Goal: Transaction & Acquisition: Purchase product/service

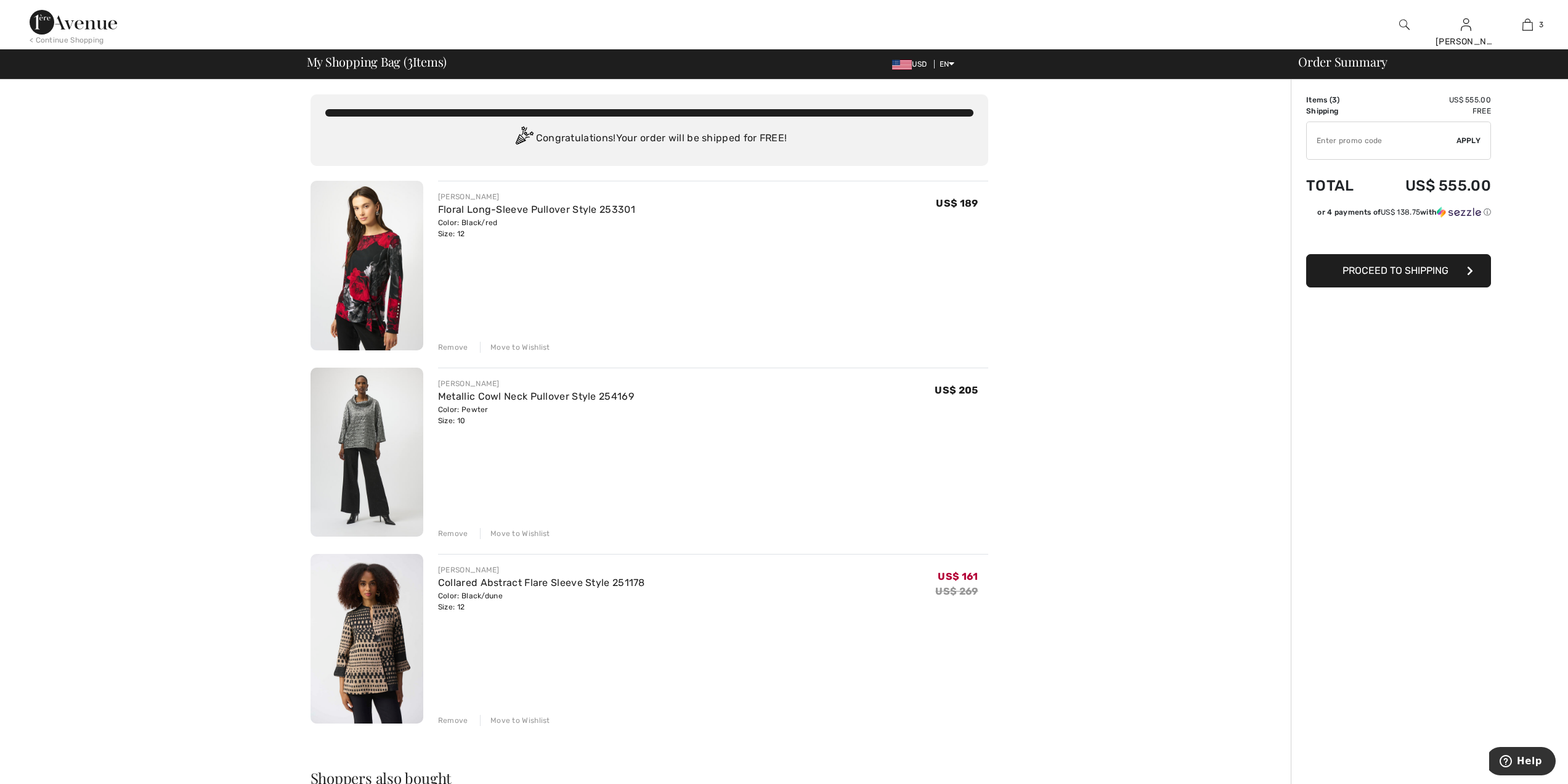
click at [1389, 276] on button "Proceed to Shipping" at bounding box center [1399, 270] width 185 height 33
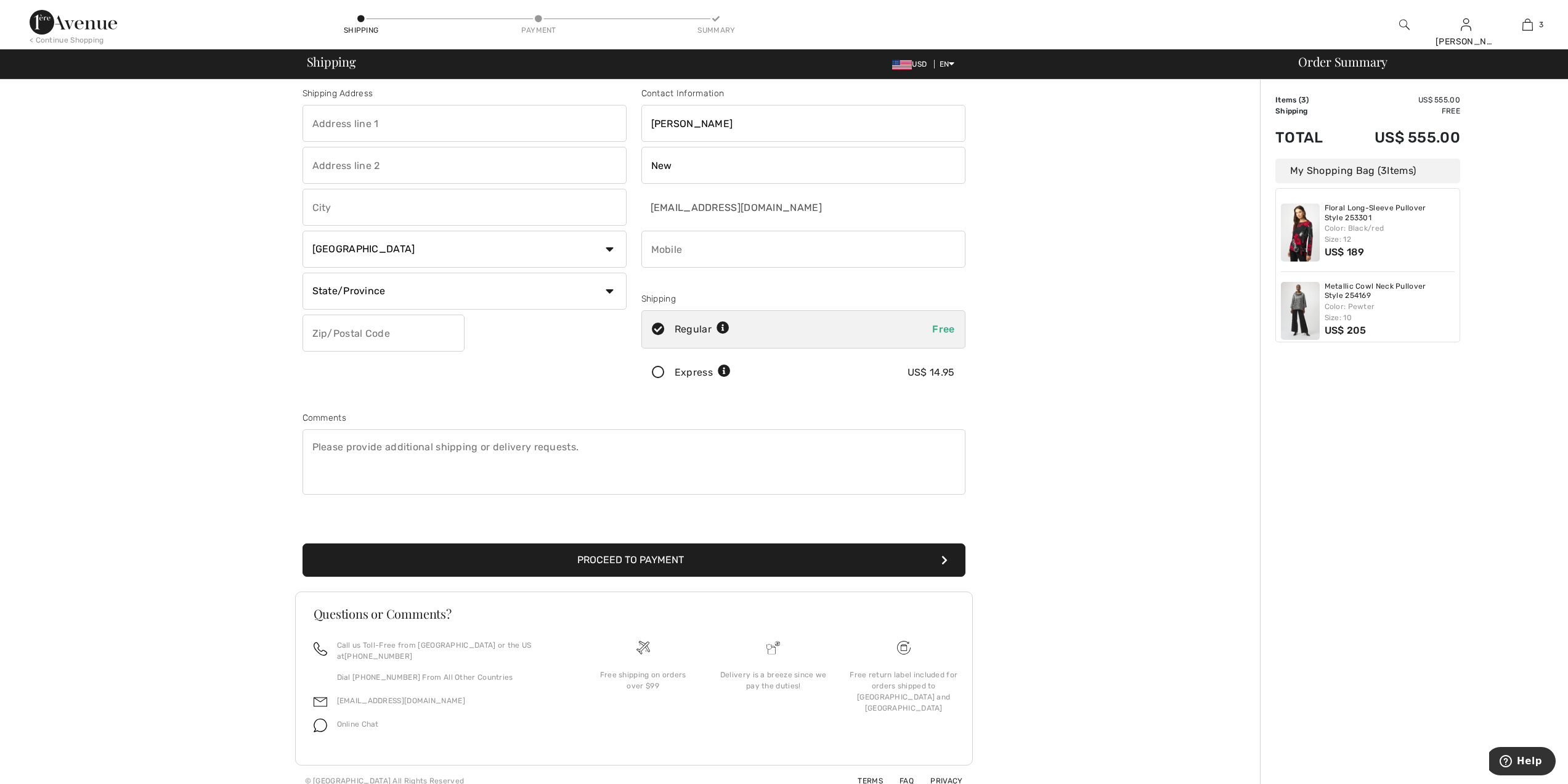
scroll to position [9, 0]
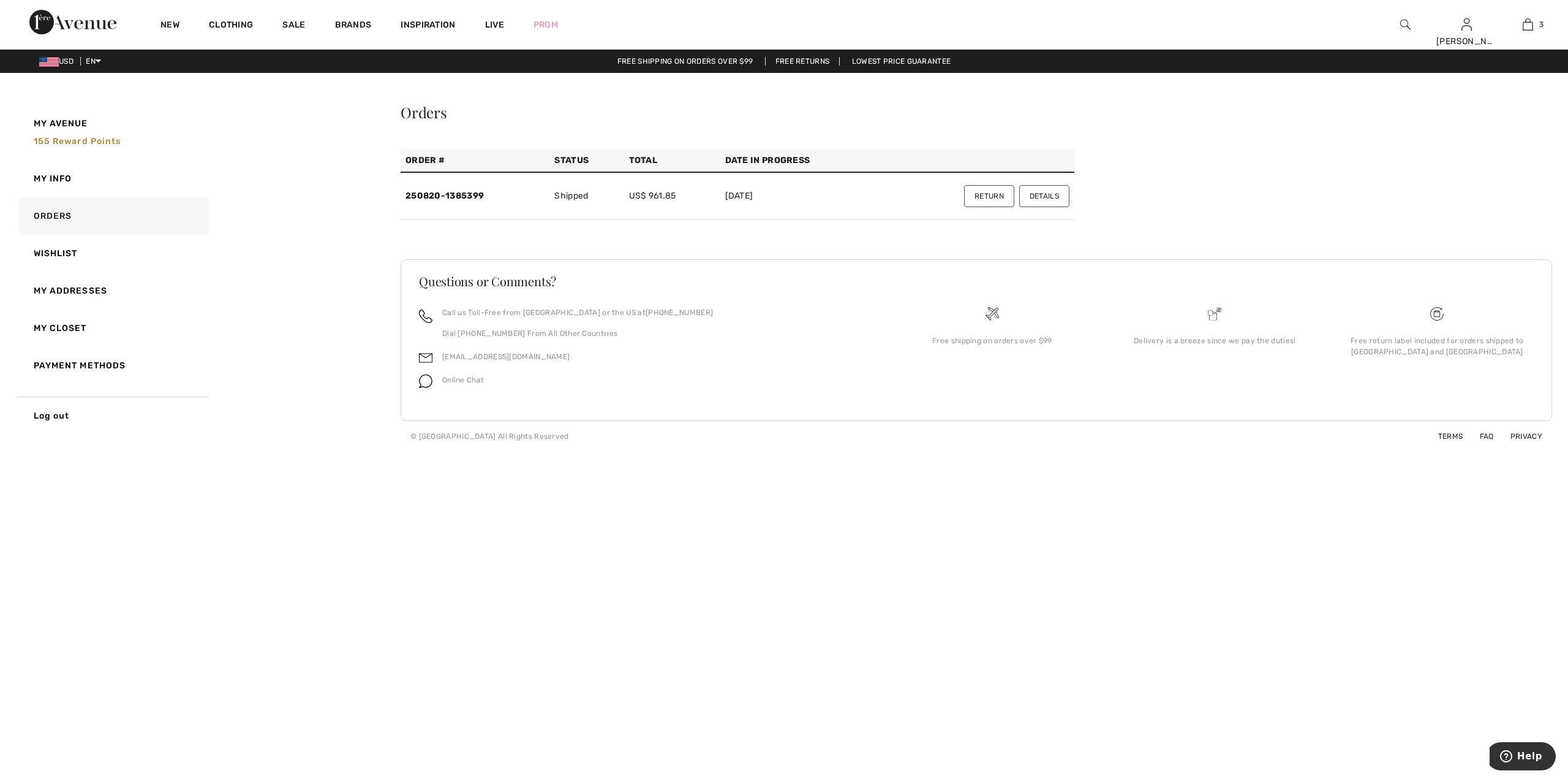
click at [1001, 198] on button "Return" at bounding box center [989, 196] width 50 height 22
click at [76, 366] on link "Payment Methods" at bounding box center [112, 366] width 193 height 38
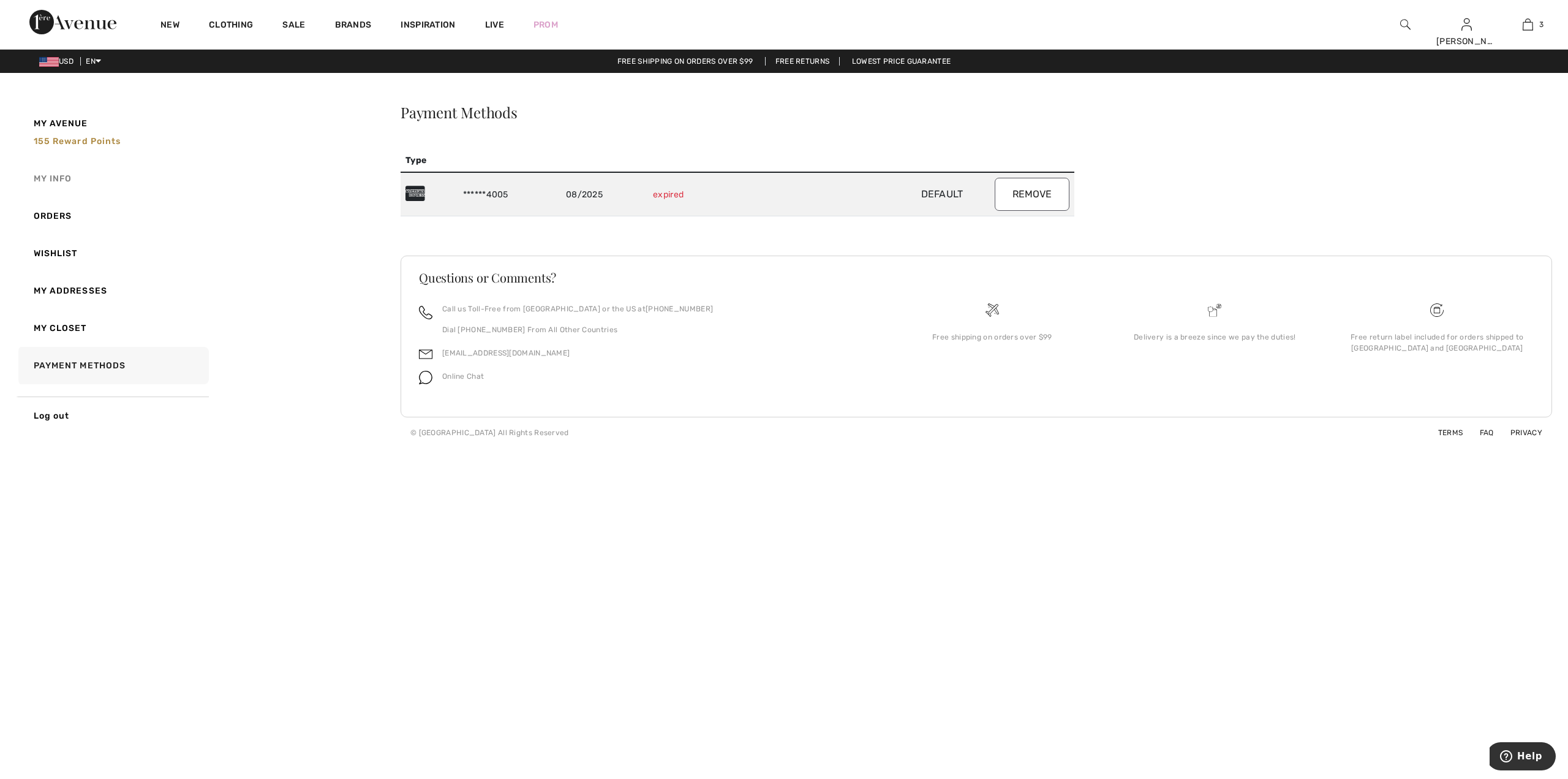
click at [55, 183] on link "My Info" at bounding box center [112, 179] width 193 height 38
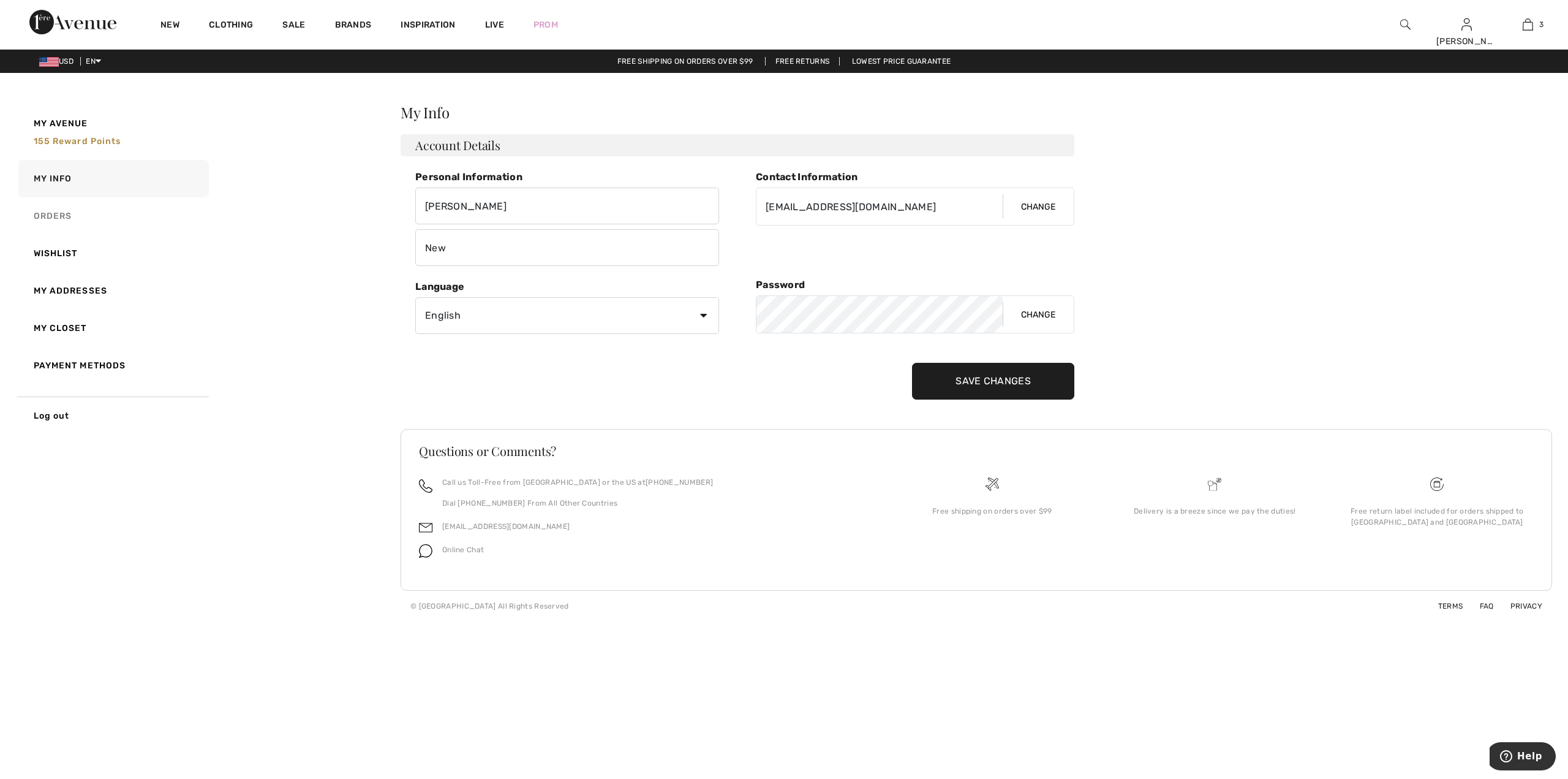
click at [75, 222] on link "Orders" at bounding box center [112, 216] width 193 height 38
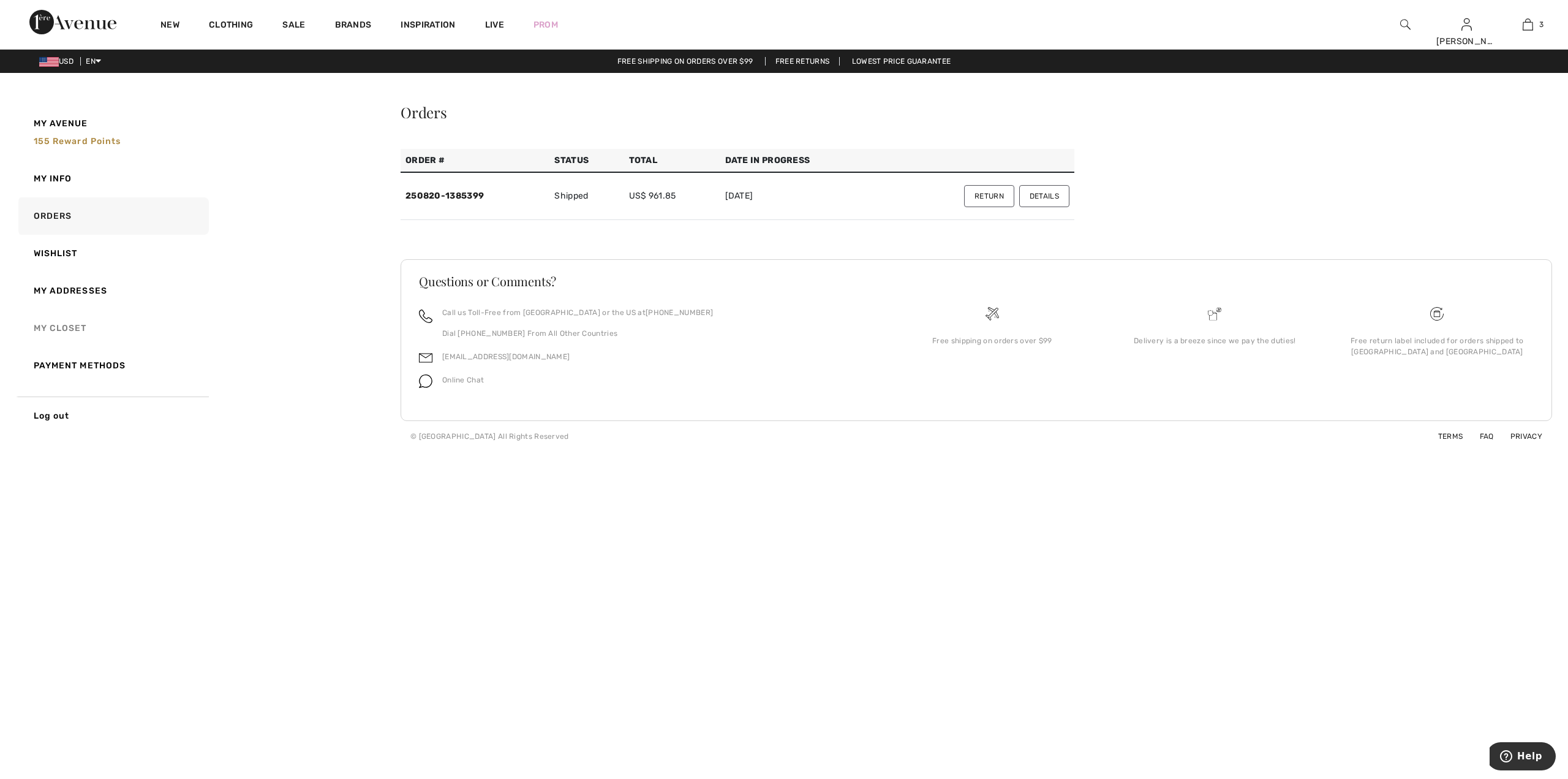
click at [69, 333] on link "My Closet" at bounding box center [112, 328] width 193 height 38
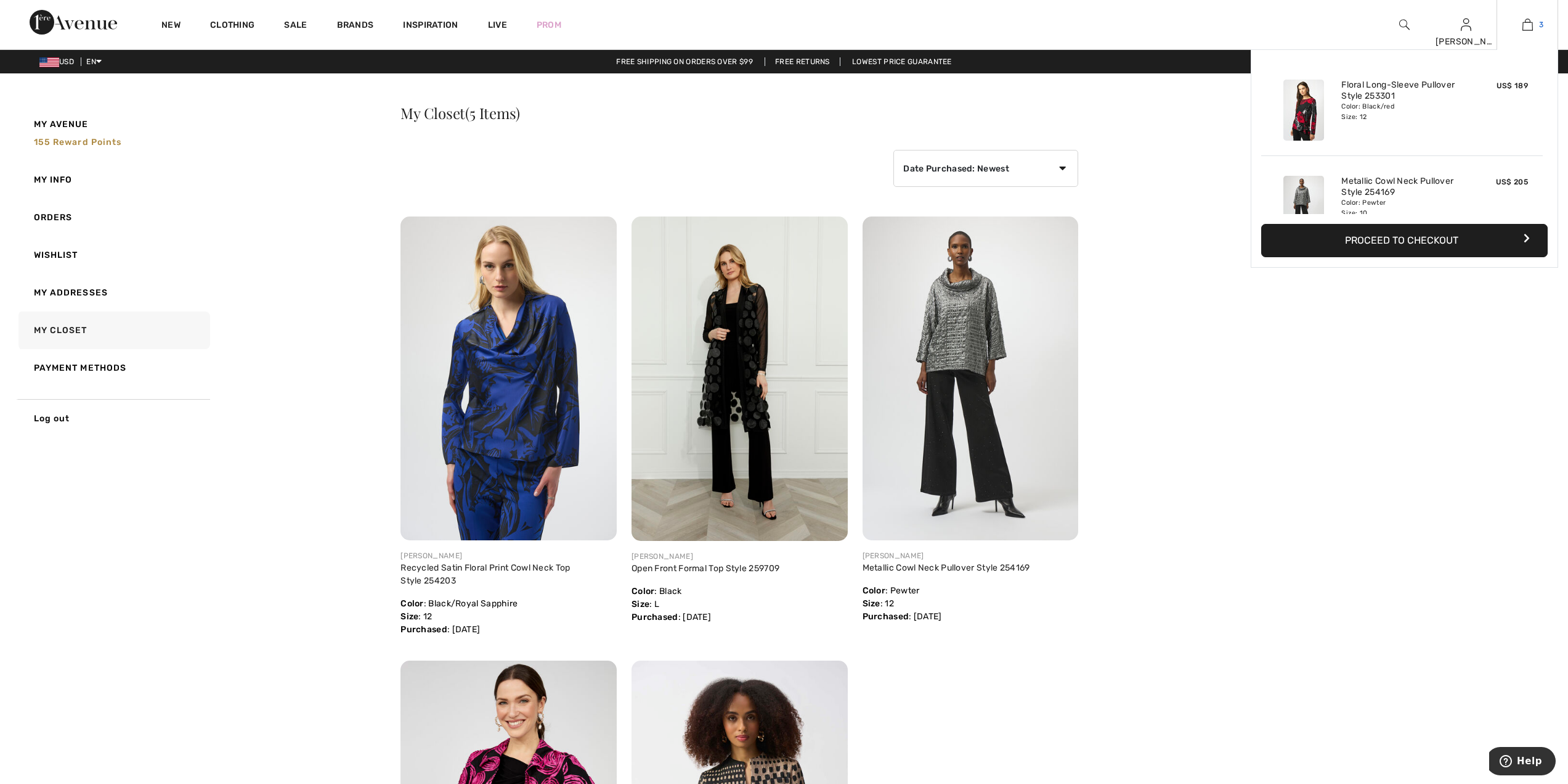
click at [1525, 29] on img at bounding box center [1527, 25] width 10 height 15
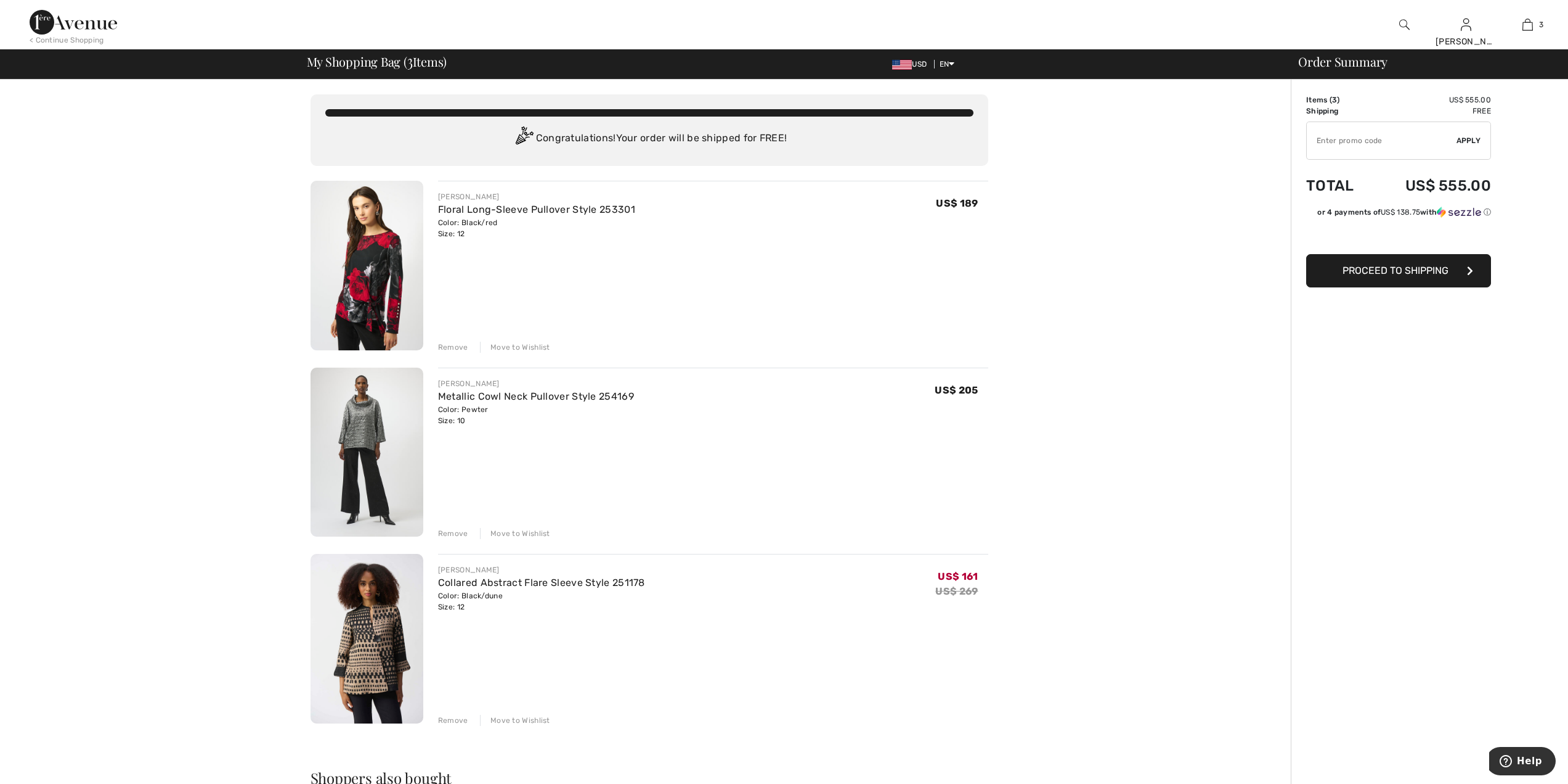
click at [1341, 273] on button "Proceed to Shipping" at bounding box center [1399, 270] width 185 height 33
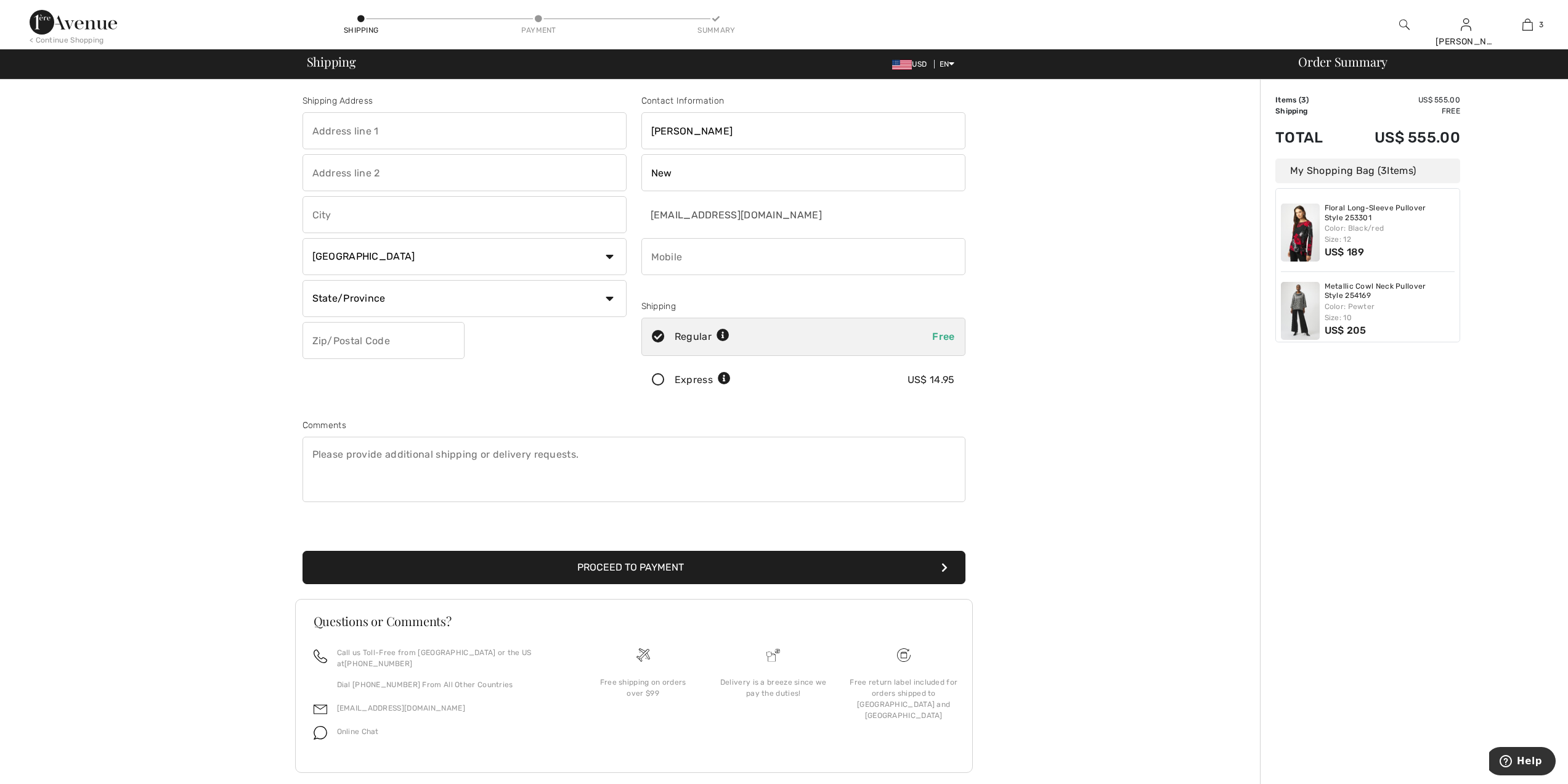
scroll to position [9, 0]
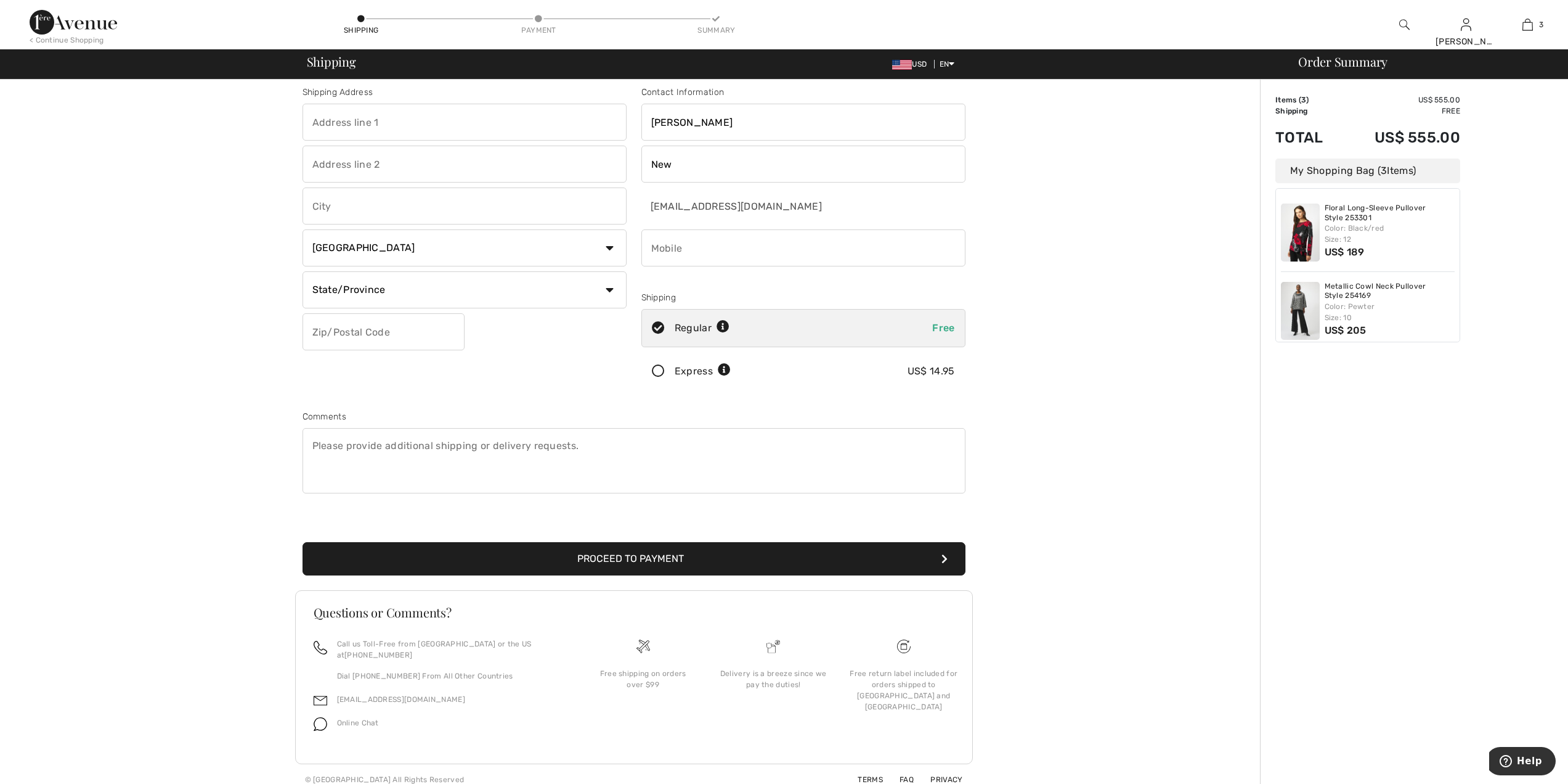
click at [537, 20] on icon at bounding box center [538, 19] width 8 height 8
click at [361, 22] on icon at bounding box center [361, 19] width 8 height 8
click at [545, 21] on div "Payment" at bounding box center [538, 24] width 37 height 22
click at [563, 101] on div "Shipping Address Country Canada United States Afghanistan Aland Islands Albania…" at bounding box center [465, 241] width 339 height 310
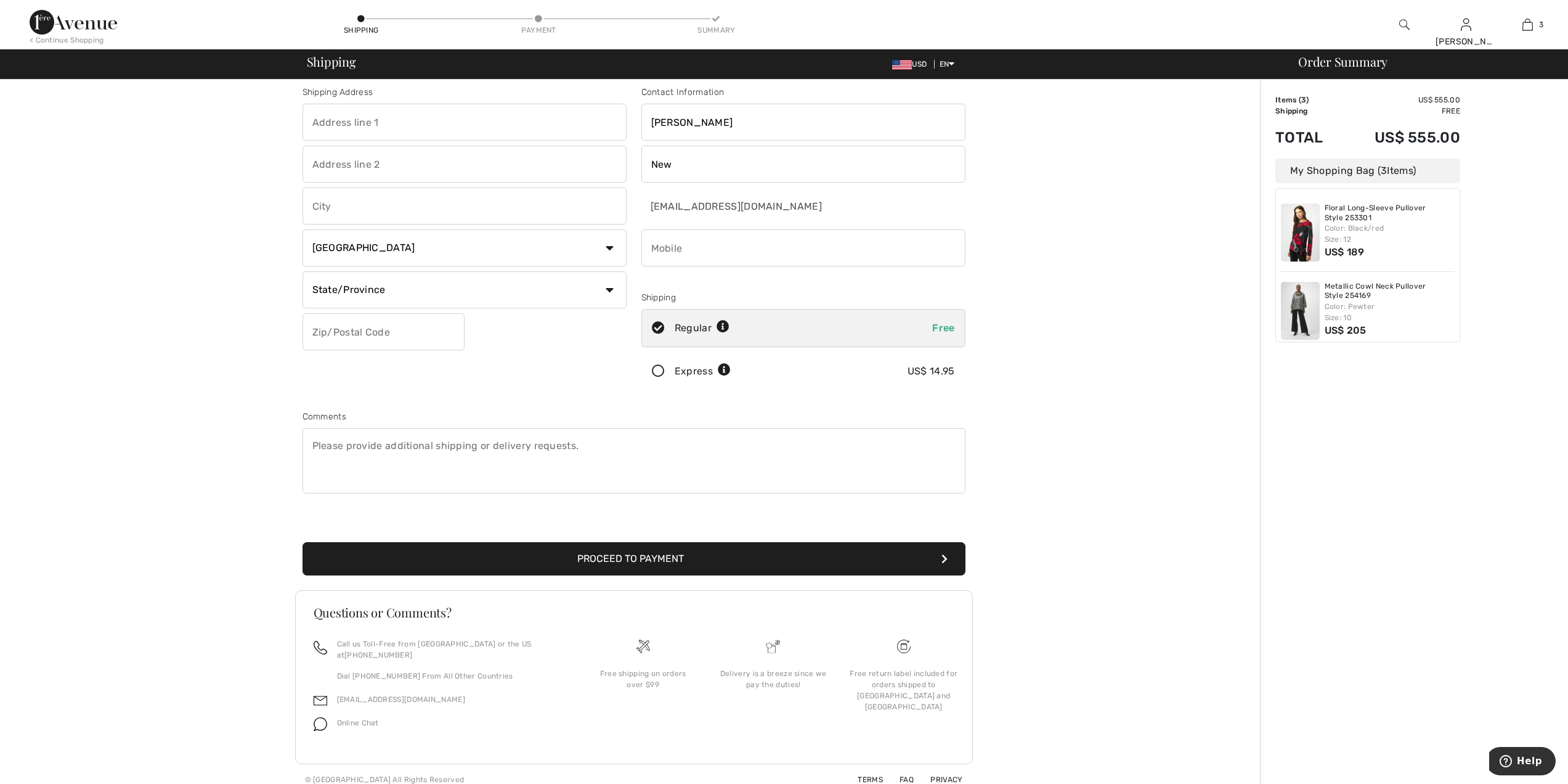
click at [572, 126] on input "text" at bounding box center [465, 121] width 325 height 37
type input "P.O. BOX 2629"
type input "LA JOLLA"
click at [601, 123] on input "P.O. BOX 2629" at bounding box center [465, 121] width 325 height 37
type input "1925 ESTRADA WAY"
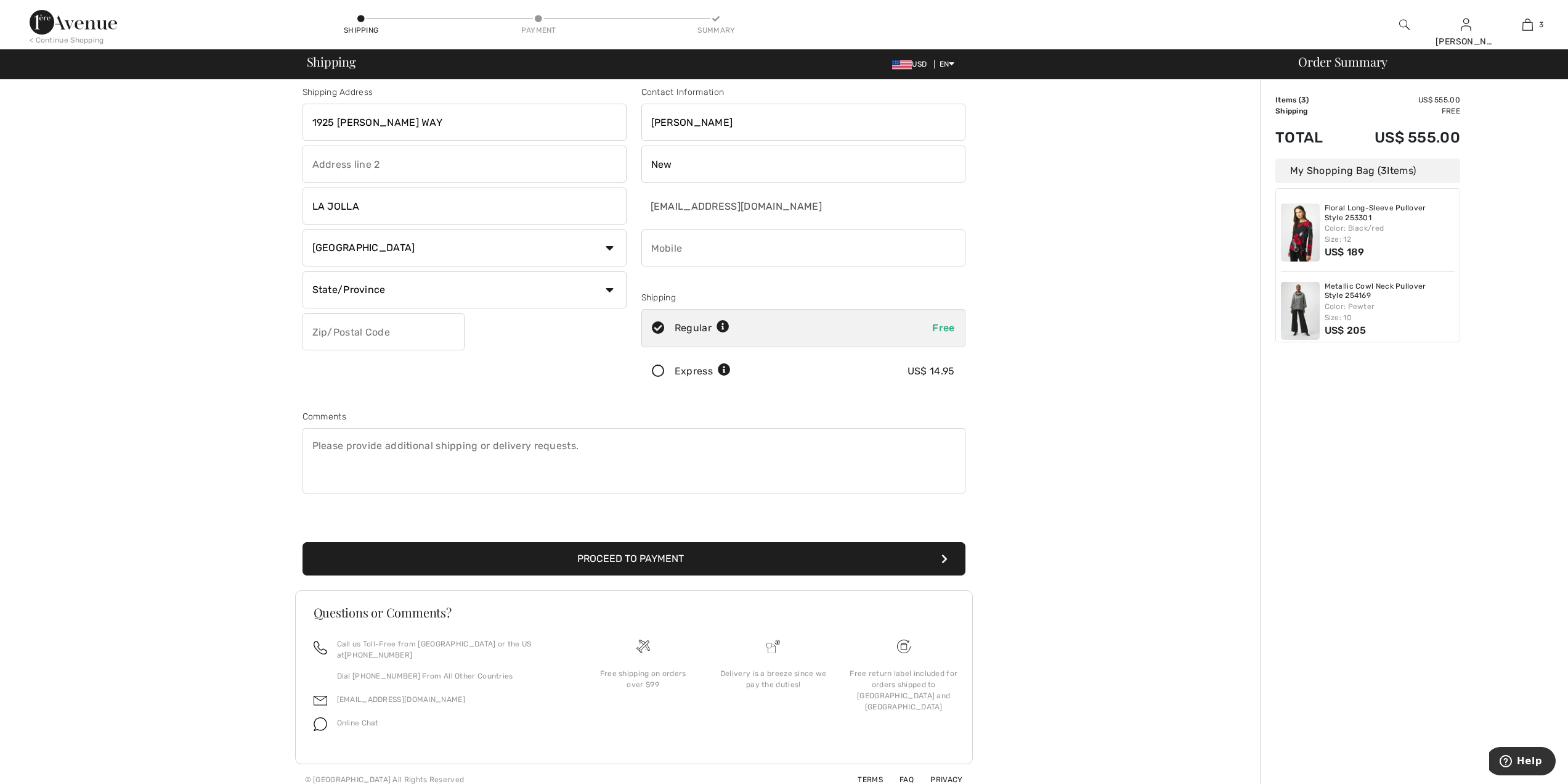
drag, startPoint x: 608, startPoint y: 289, endPoint x: 602, endPoint y: 293, distance: 7.2
click at [608, 289] on select "State/Province Alberta British Columbia Manitoba New Brunswick Newfoundland and…" at bounding box center [465, 290] width 325 height 37
click at [303, 272] on select "State/Province Alberta British Columbia Manitoba New Brunswick Newfoundland and…" at bounding box center [465, 290] width 325 height 37
click at [613, 294] on select "State/Province Alberta British Columbia Manitoba New Brunswick Newfoundland and…" at bounding box center [465, 290] width 325 height 37
click at [336, 296] on select "State/Province Alberta British Columbia Manitoba New Brunswick Newfoundland and…" at bounding box center [465, 290] width 325 height 37
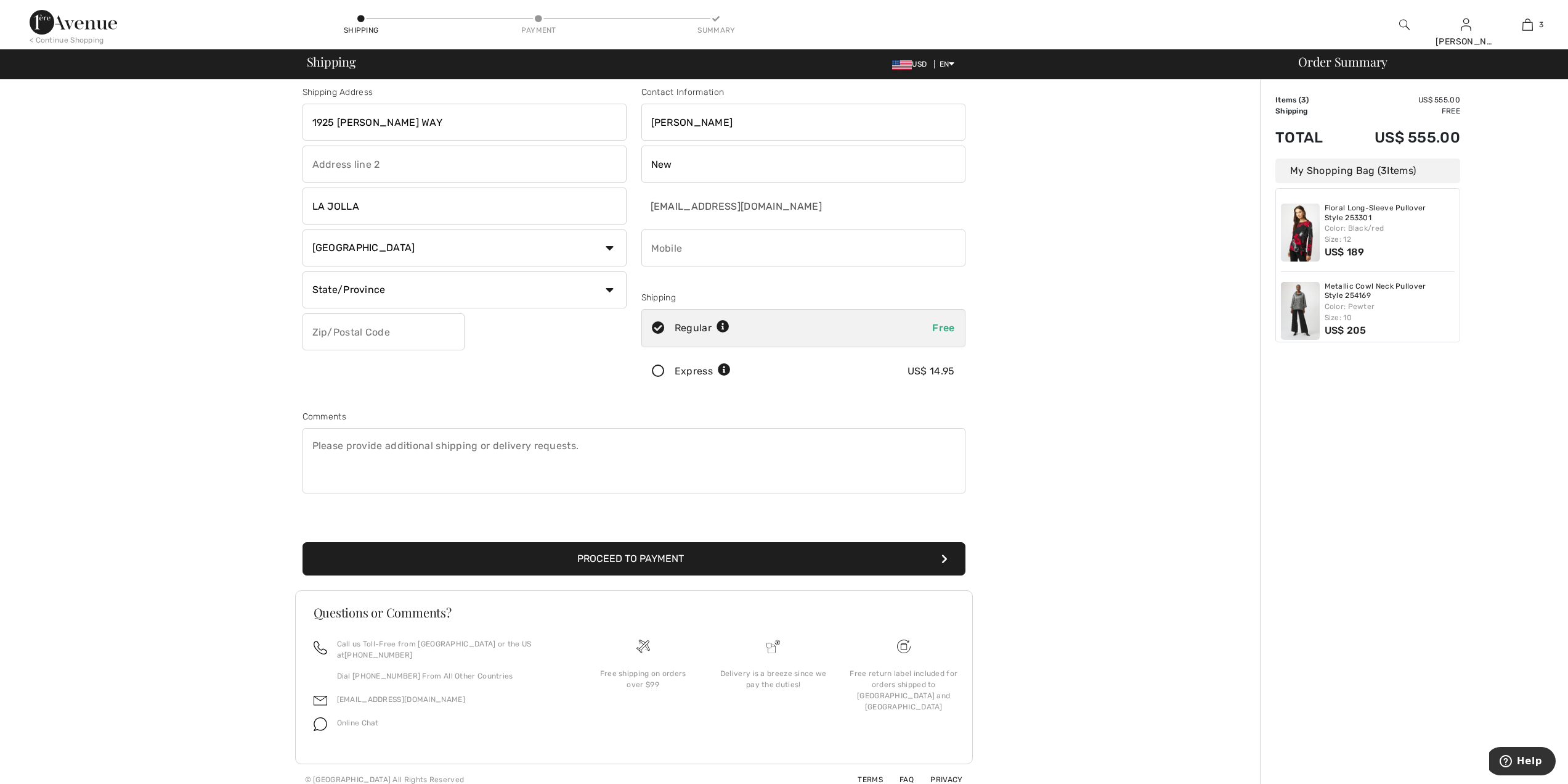
click at [611, 293] on select "State/Province Alberta British Columbia Manitoba New Brunswick Newfoundland and…" at bounding box center [465, 290] width 325 height 37
click at [303, 272] on select "State/Province Alberta British Columbia Manitoba New Brunswick Newfoundland and…" at bounding box center [465, 290] width 325 height 37
click at [327, 318] on input "text" at bounding box center [383, 331] width 162 height 37
type input "92037"
click at [553, 382] on div "Shipping Address 1925 ESTRADA WAY LA JOLLA Country Canada United States Afghani…" at bounding box center [465, 241] width 339 height 310
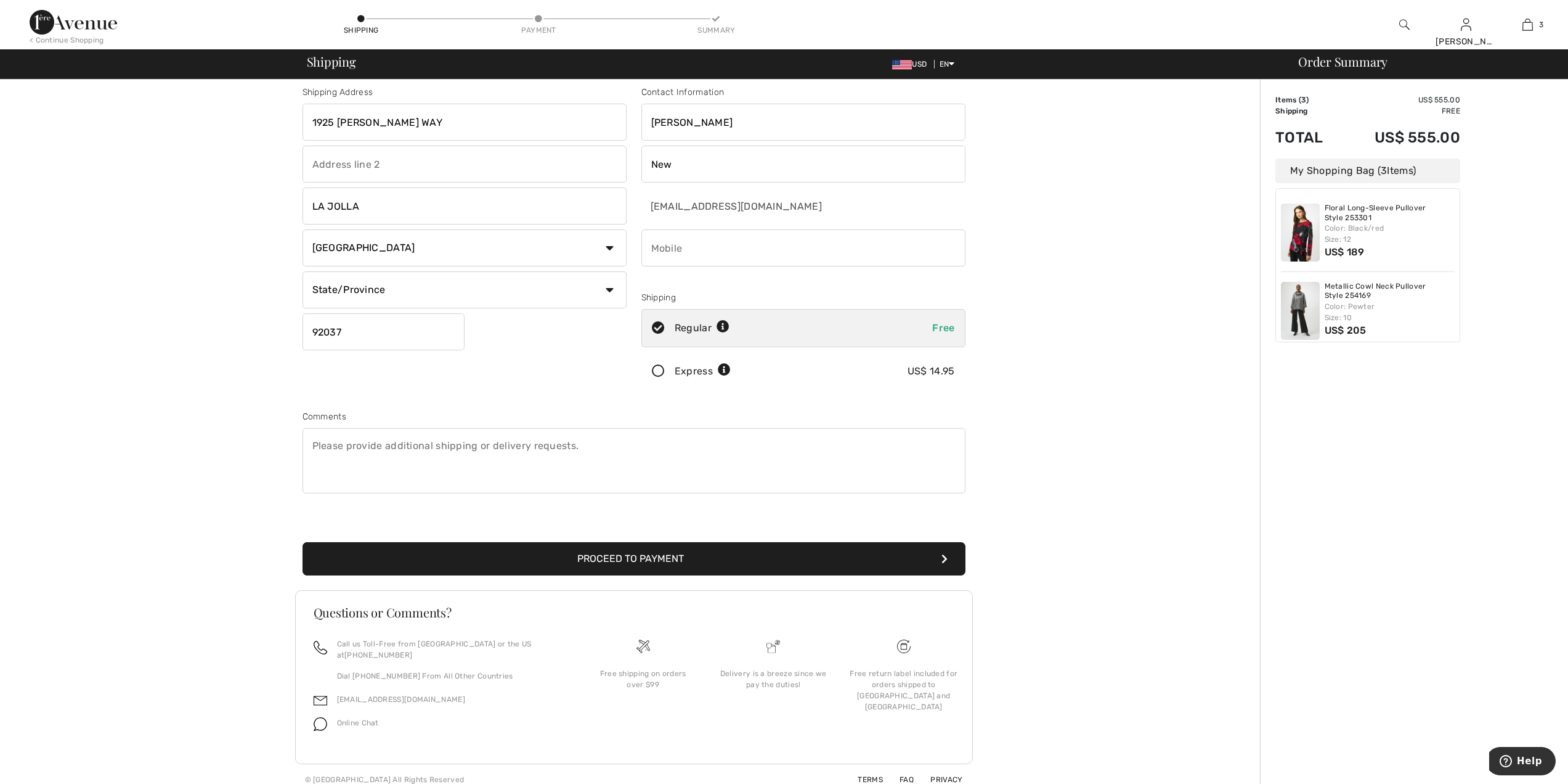
click at [609, 250] on select "Country Canada United States Afghanistan Aland Islands Albania Algeria American…" at bounding box center [465, 247] width 325 height 37
select select "US"
click at [303, 229] on select "Country Canada United States Afghanistan Aland Islands Albania Algeria American…" at bounding box center [465, 247] width 325 height 37
click at [607, 290] on select "State/Province Alabama Alaska American Samoa Arizona Arkansas California Colora…" at bounding box center [465, 290] width 325 height 37
select select "CA"
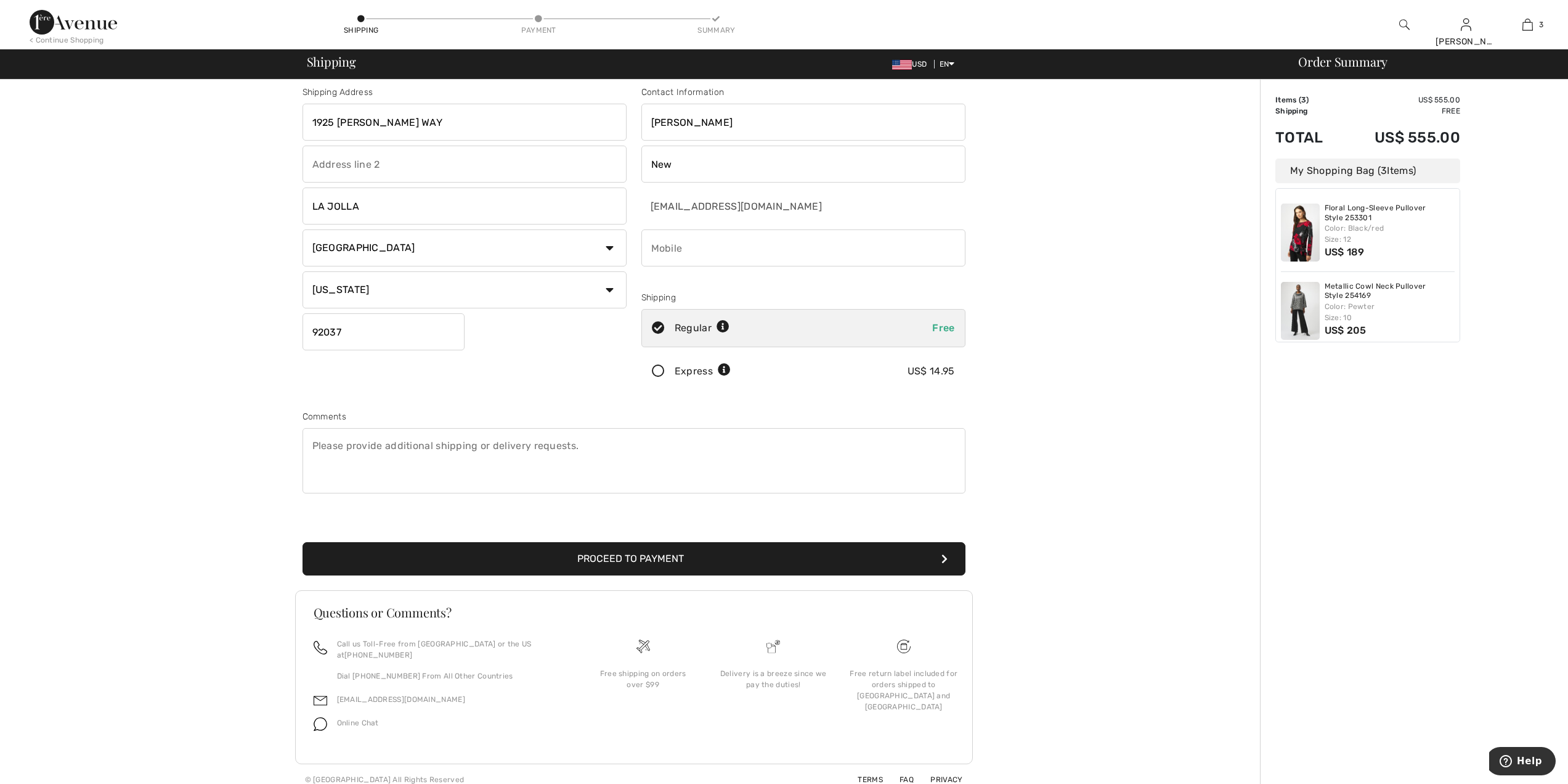
click at [303, 272] on select "State/Province Alabama Alaska American Samoa Arizona Arkansas California Colora…" at bounding box center [465, 290] width 325 height 37
click at [722, 240] on input "phone" at bounding box center [803, 247] width 325 height 37
type input "8583363563"
click at [604, 555] on button "Proceed to Payment" at bounding box center [634, 558] width 663 height 33
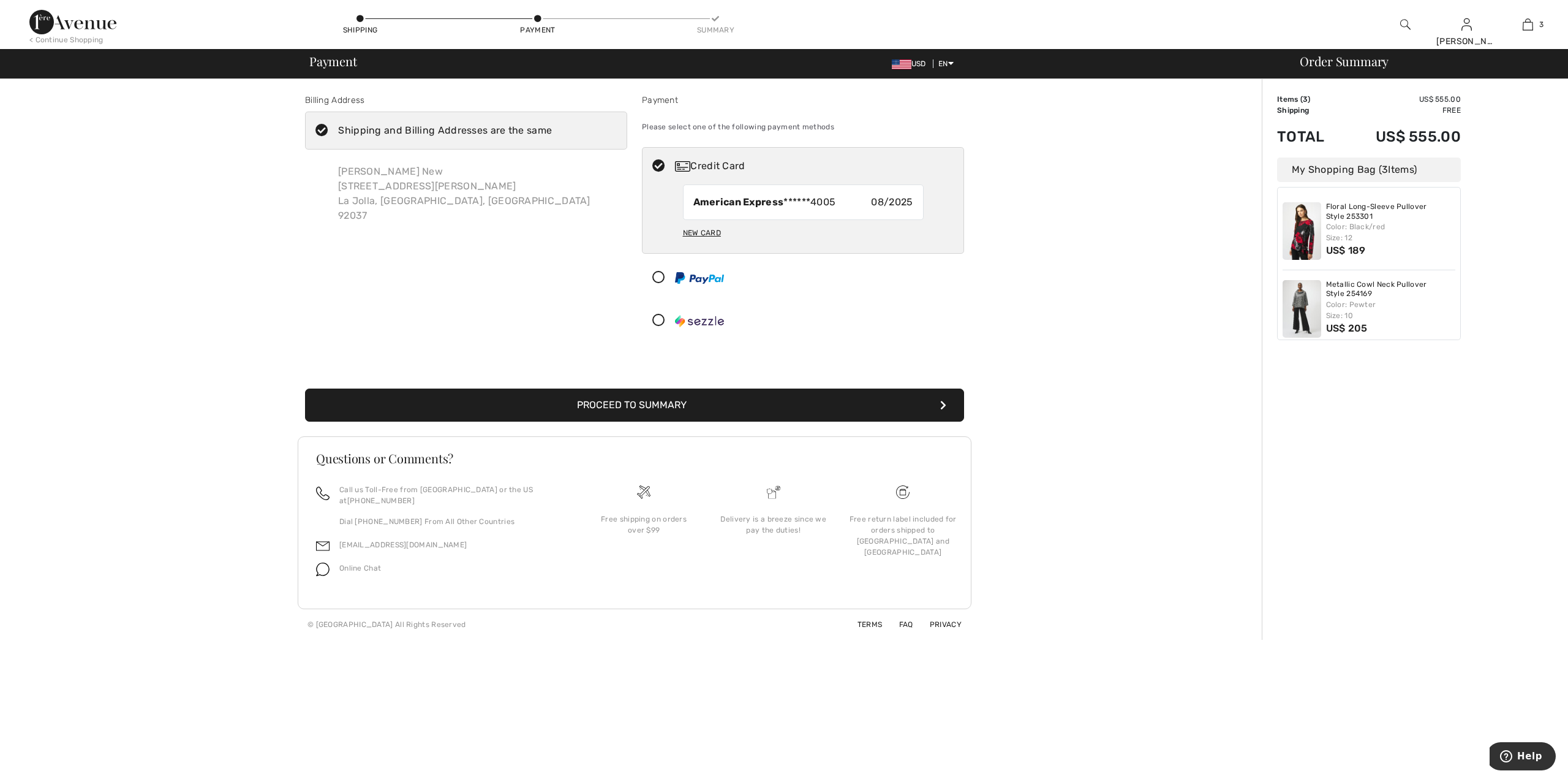
click at [321, 127] on icon at bounding box center [322, 131] width 33 height 13
click at [552, 127] on input "Shipping and Billing Addresses are the same" at bounding box center [556, 130] width 8 height 37
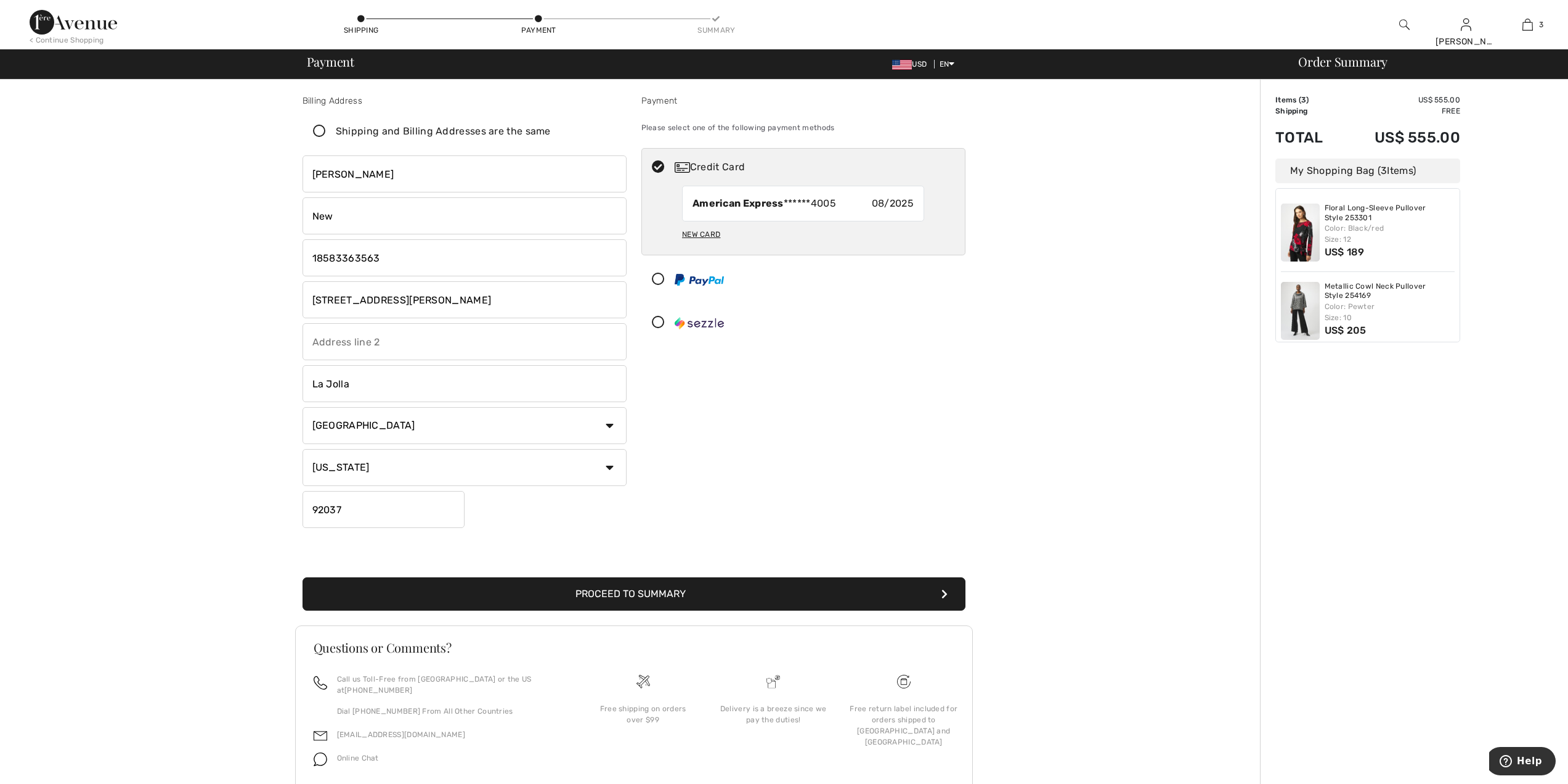
checkbox input "false"
click at [901, 373] on div "Payment Please select one of the following payment methods Credit Card American…" at bounding box center [803, 313] width 339 height 438
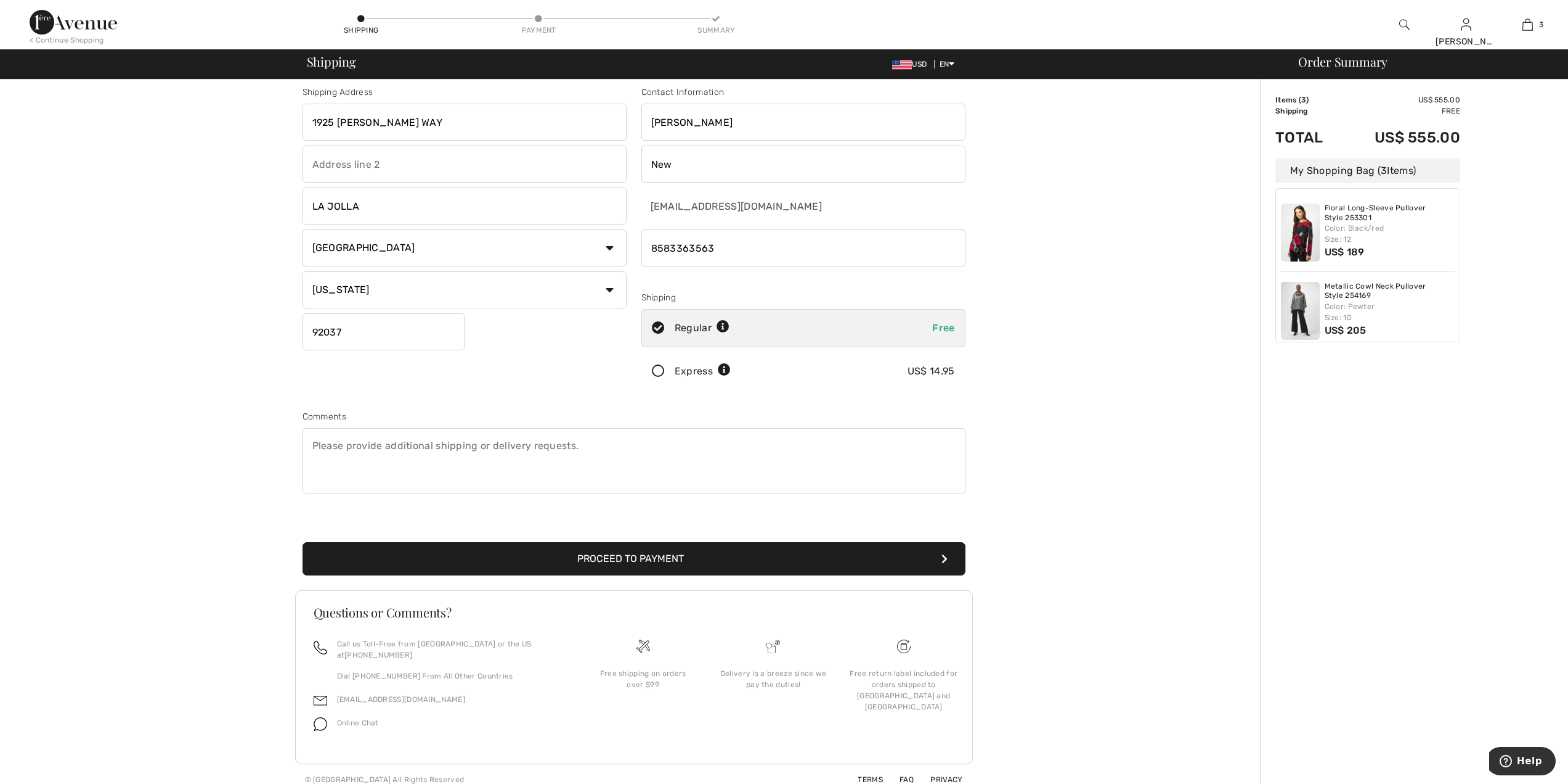
click at [943, 561] on icon "submit" at bounding box center [944, 559] width 7 height 9
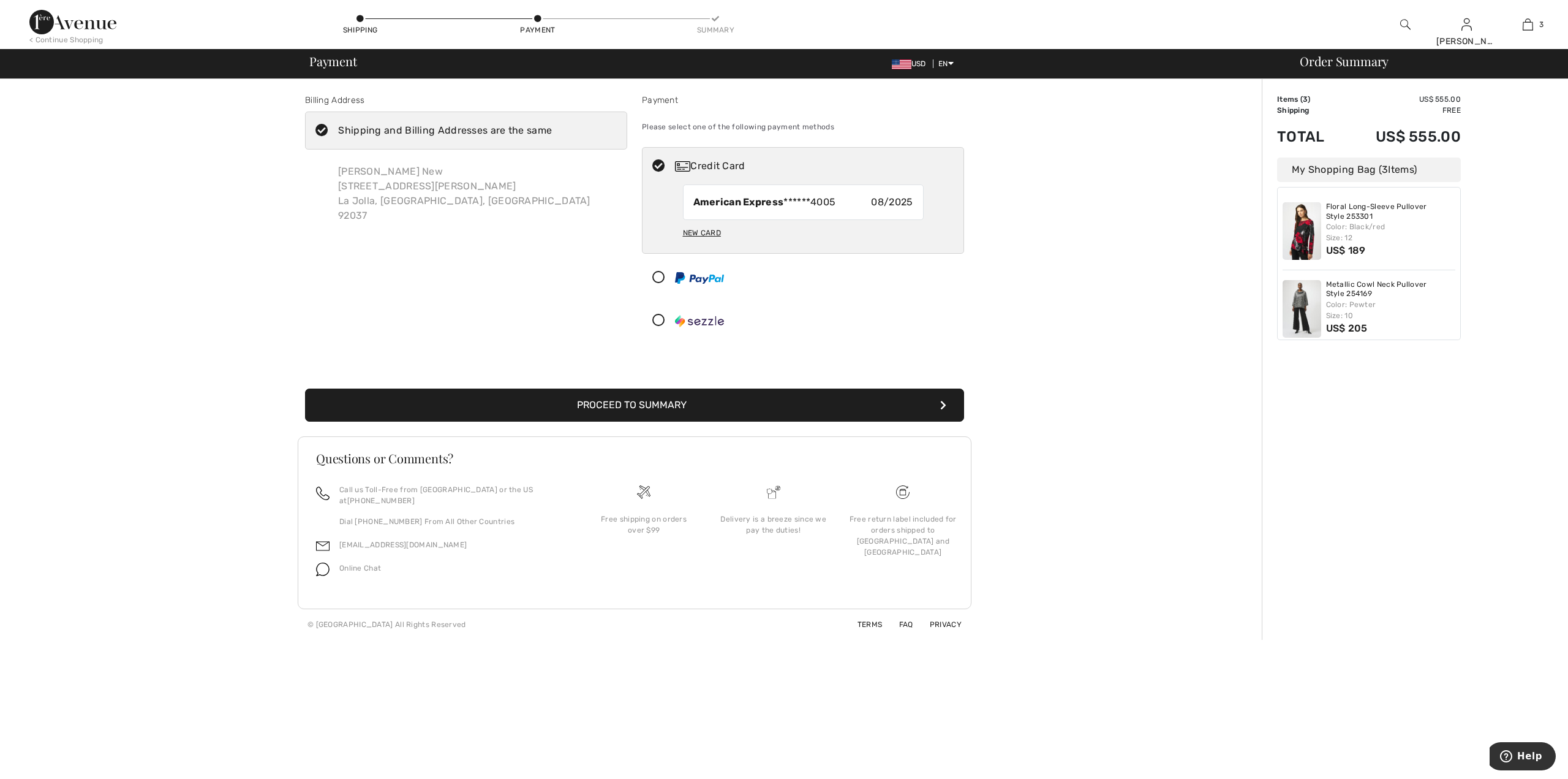
click at [325, 126] on icon at bounding box center [322, 131] width 33 height 13
click at [552, 126] on input "Shipping and Billing Addresses are the same" at bounding box center [556, 130] width 8 height 37
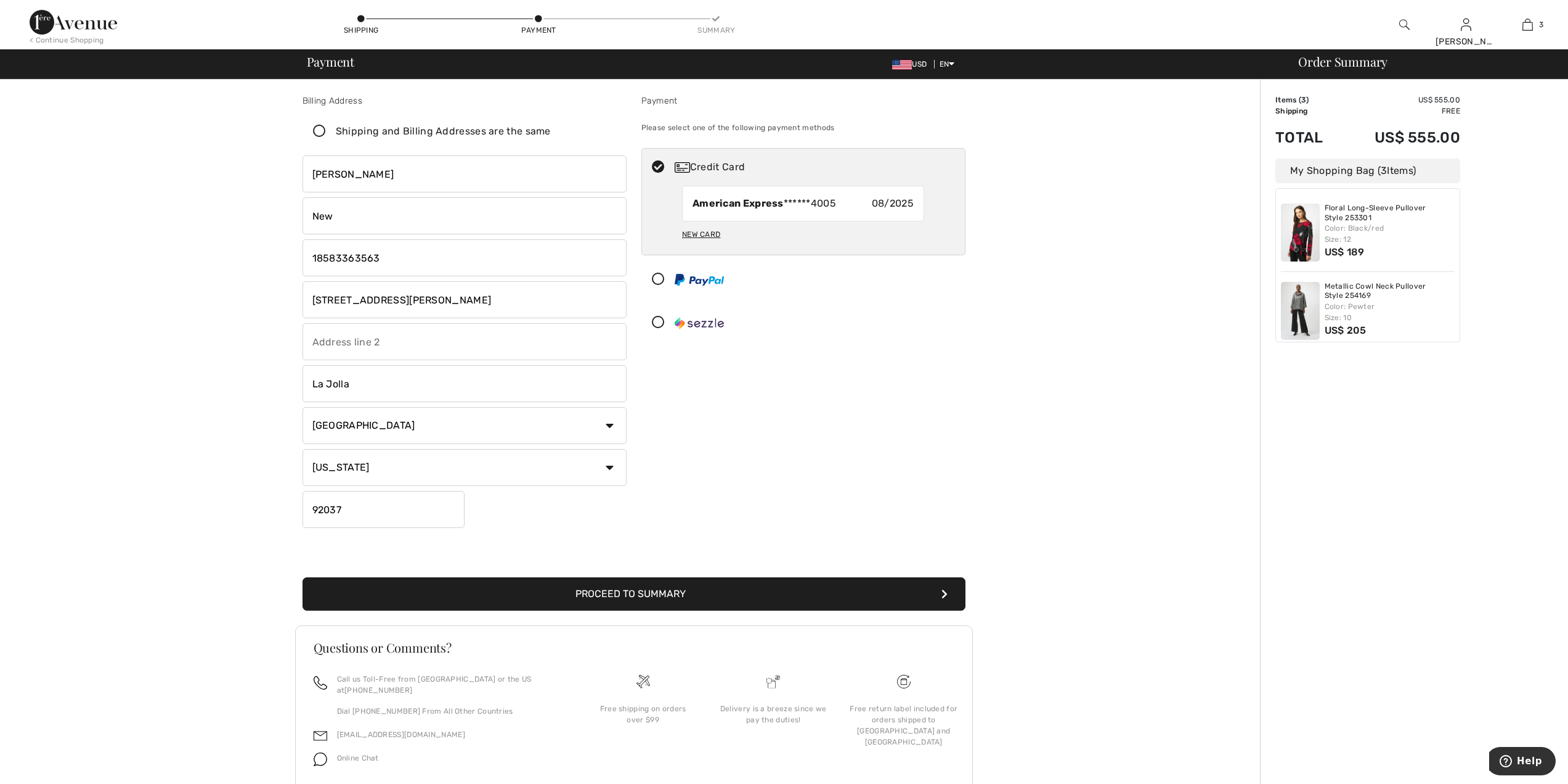
checkbox input "false"
click at [368, 26] on div "Shipping" at bounding box center [361, 30] width 37 height 11
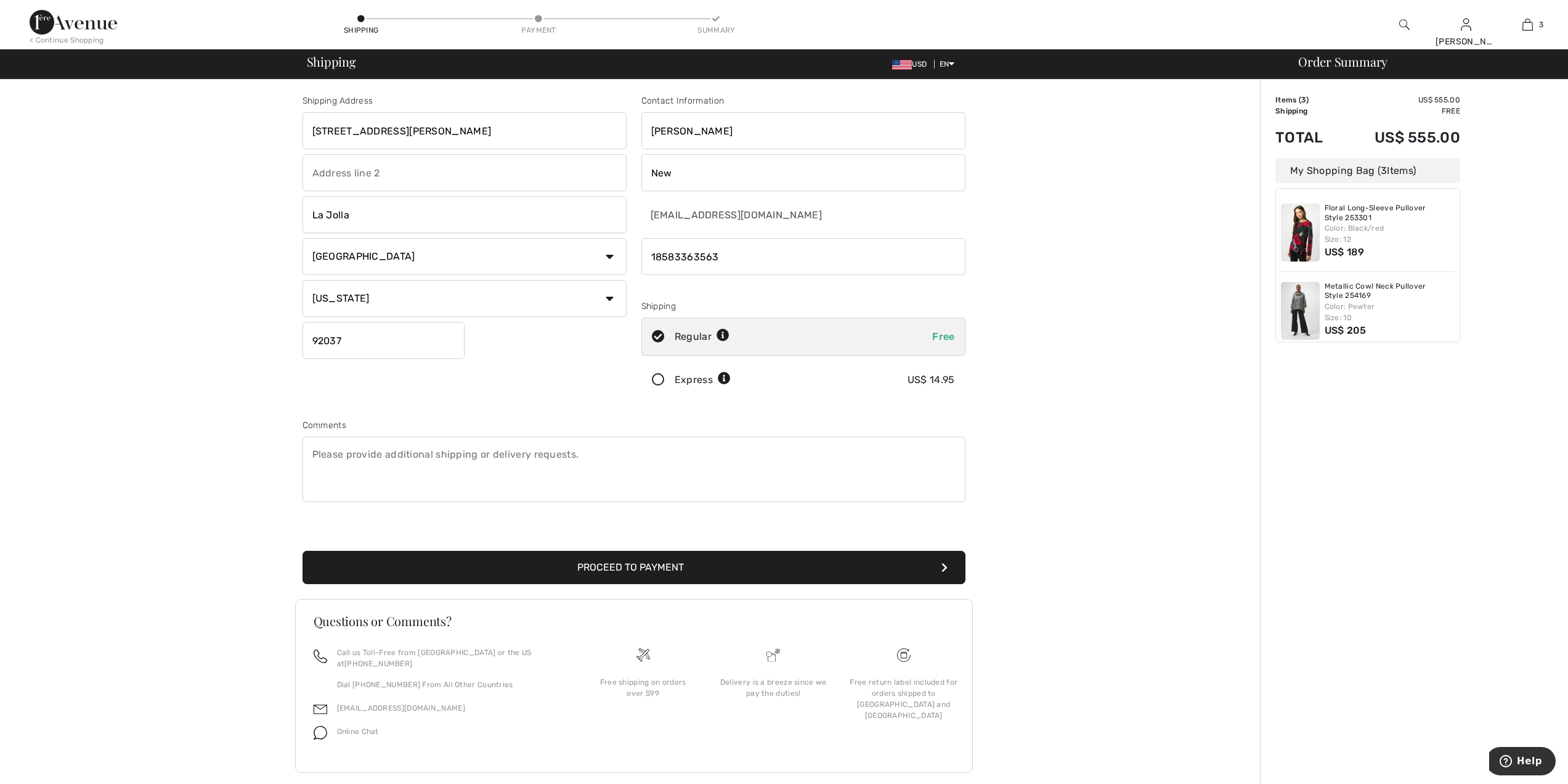
click at [1405, 20] on img at bounding box center [1404, 25] width 10 height 15
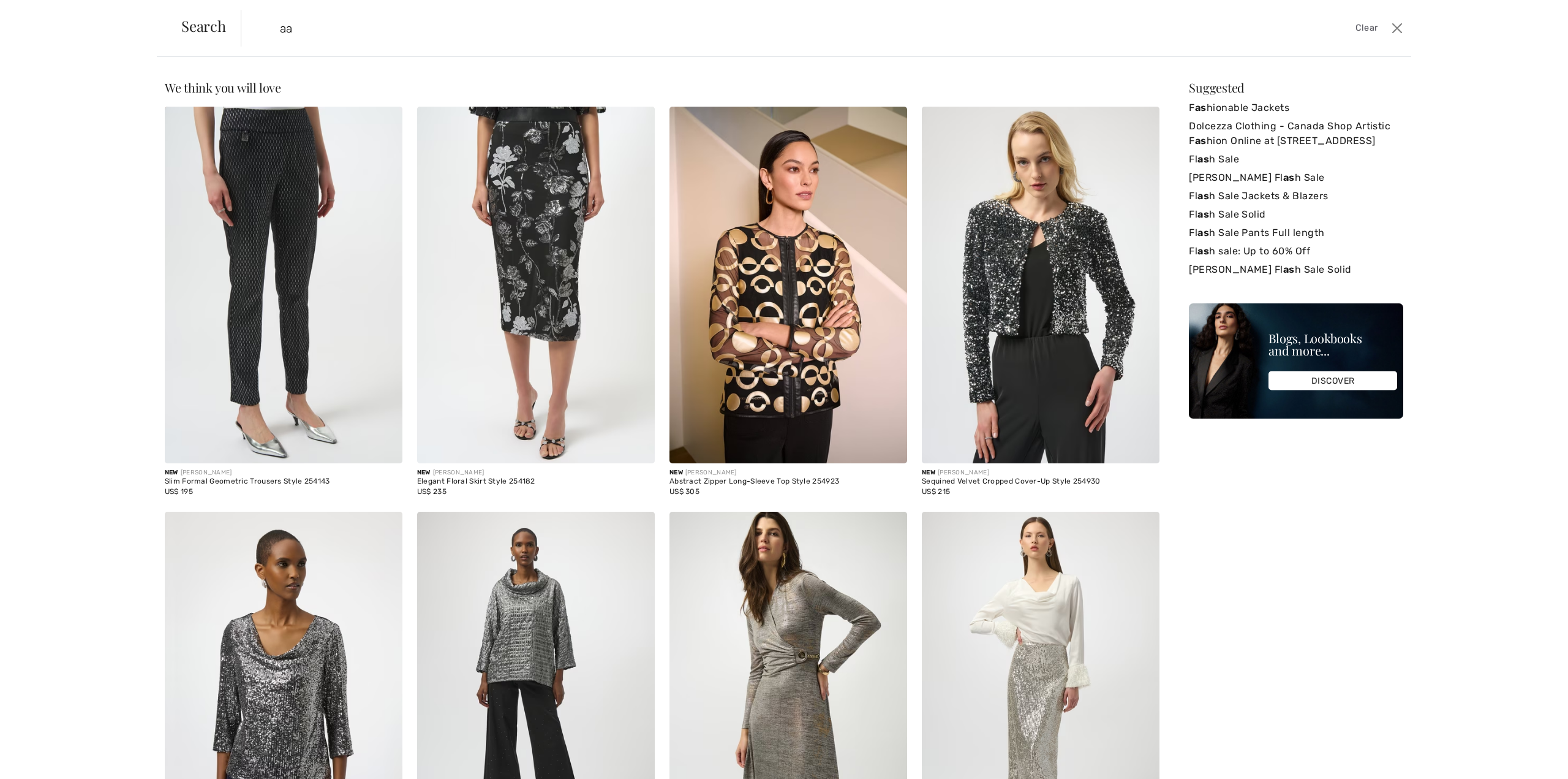
type input "a"
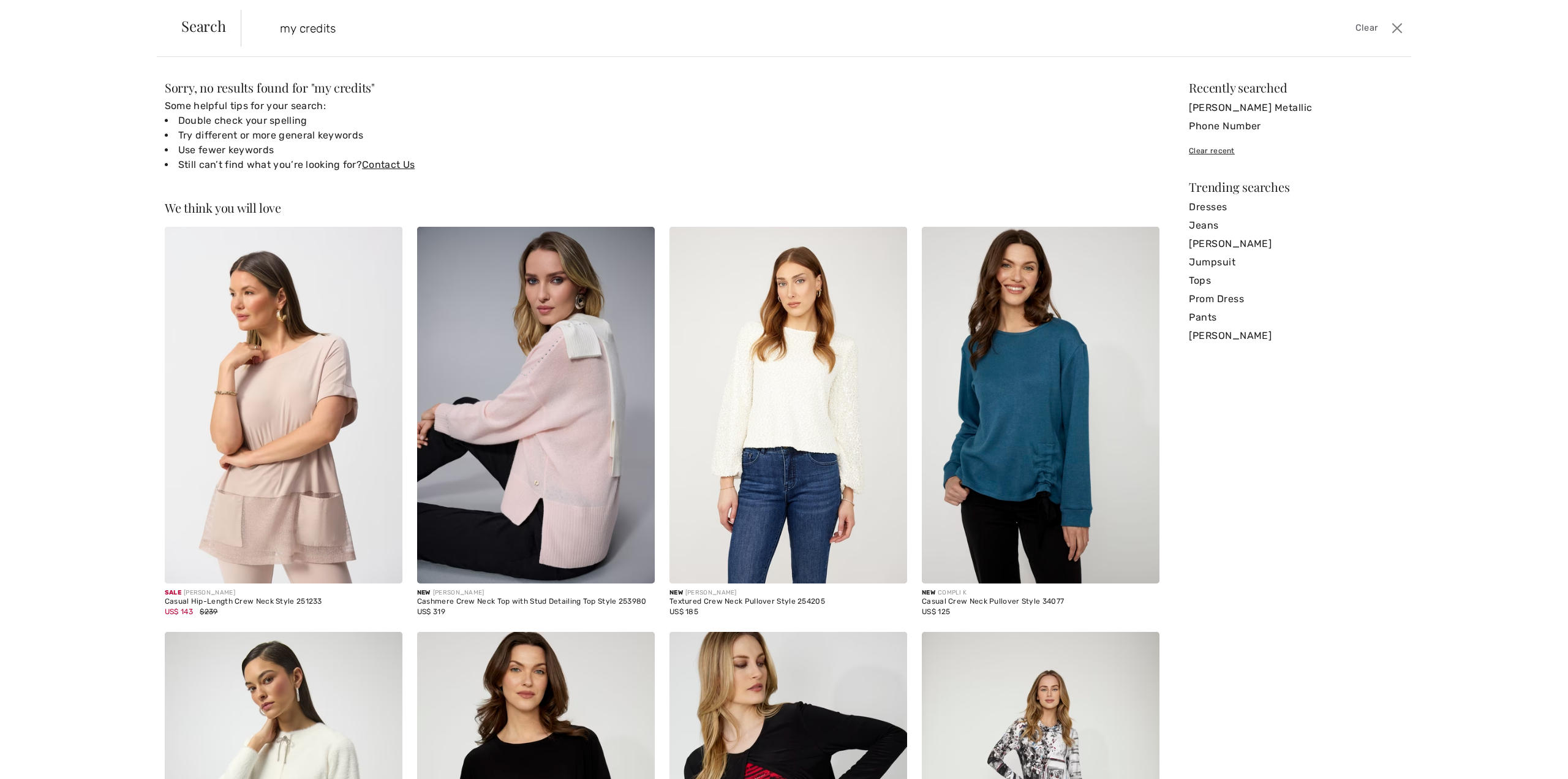
drag, startPoint x: 299, startPoint y: 29, endPoint x: 266, endPoint y: 24, distance: 33.4
click at [266, 24] on form "my credits Clear" at bounding box center [814, 27] width 1147 height 37
type input "credits"
click at [450, 24] on input "credits" at bounding box center [689, 27] width 838 height 37
click at [192, 32] on span "Search" at bounding box center [204, 26] width 45 height 15
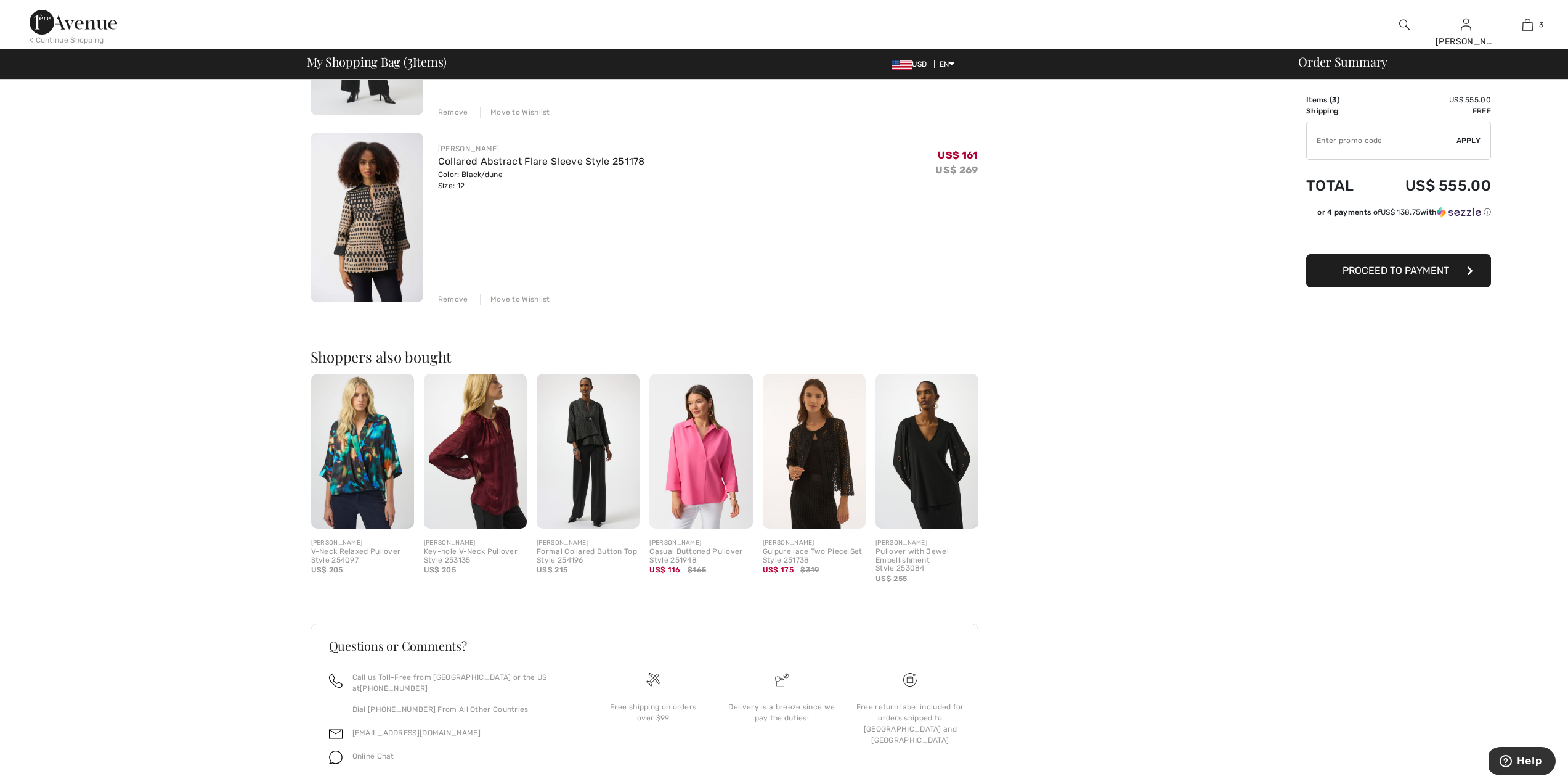
scroll to position [454, 0]
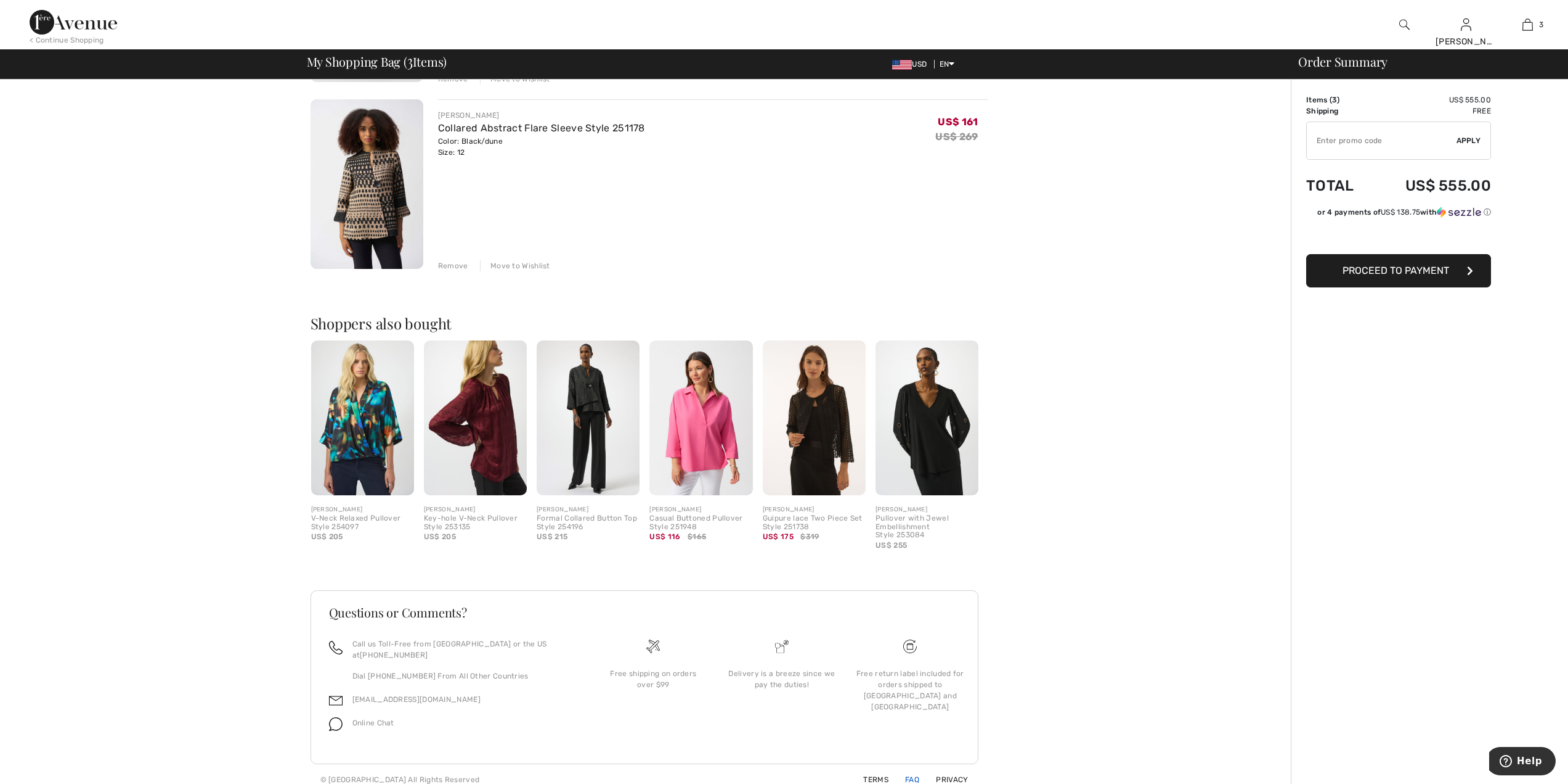
click at [917, 775] on link "FAQ" at bounding box center [905, 779] width 29 height 9
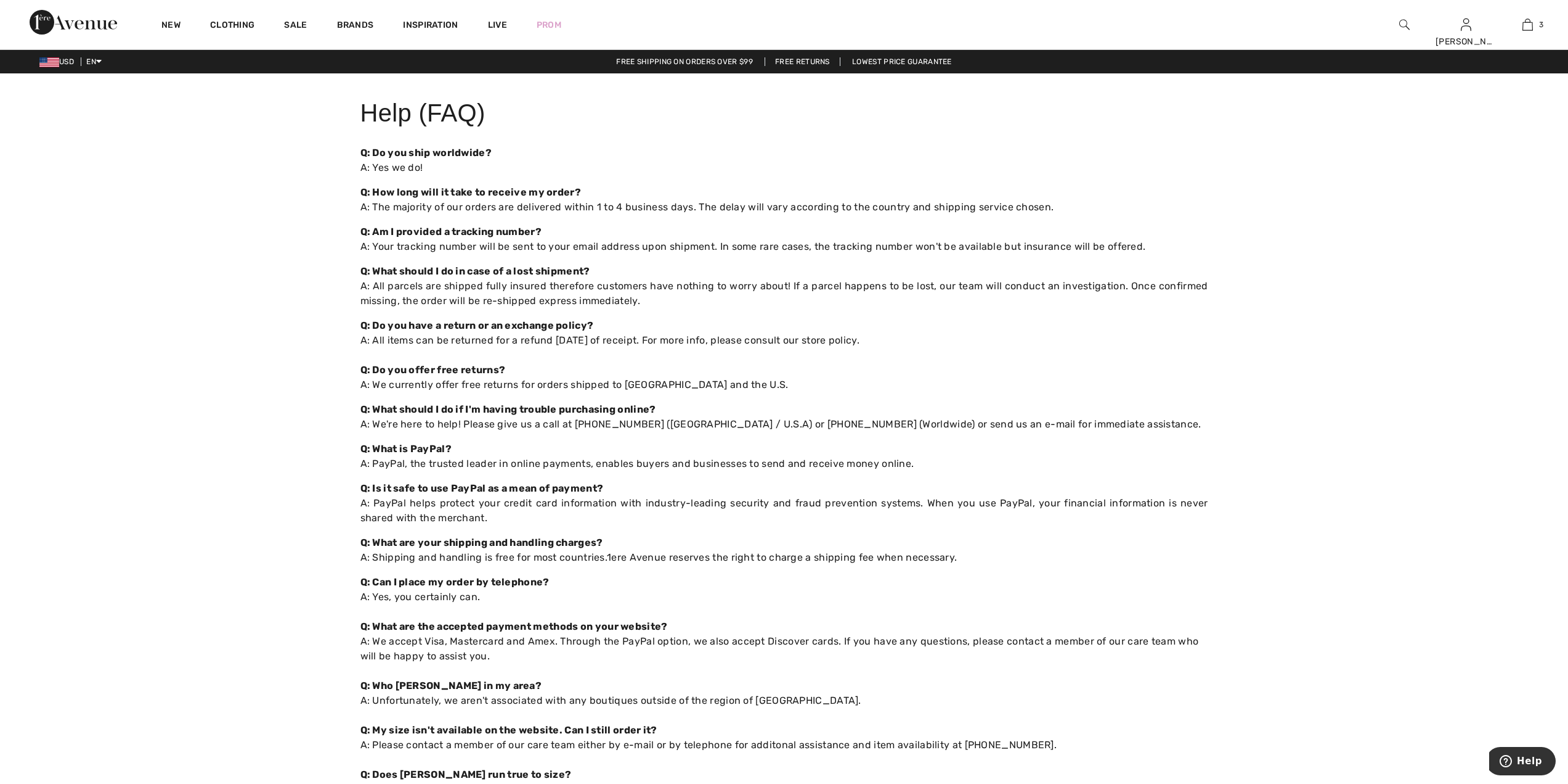
click at [802, 67] on div "USD EN English Français Free shipping on orders over $99 Free Returns Lowest Pr…" at bounding box center [784, 62] width 1568 height 24
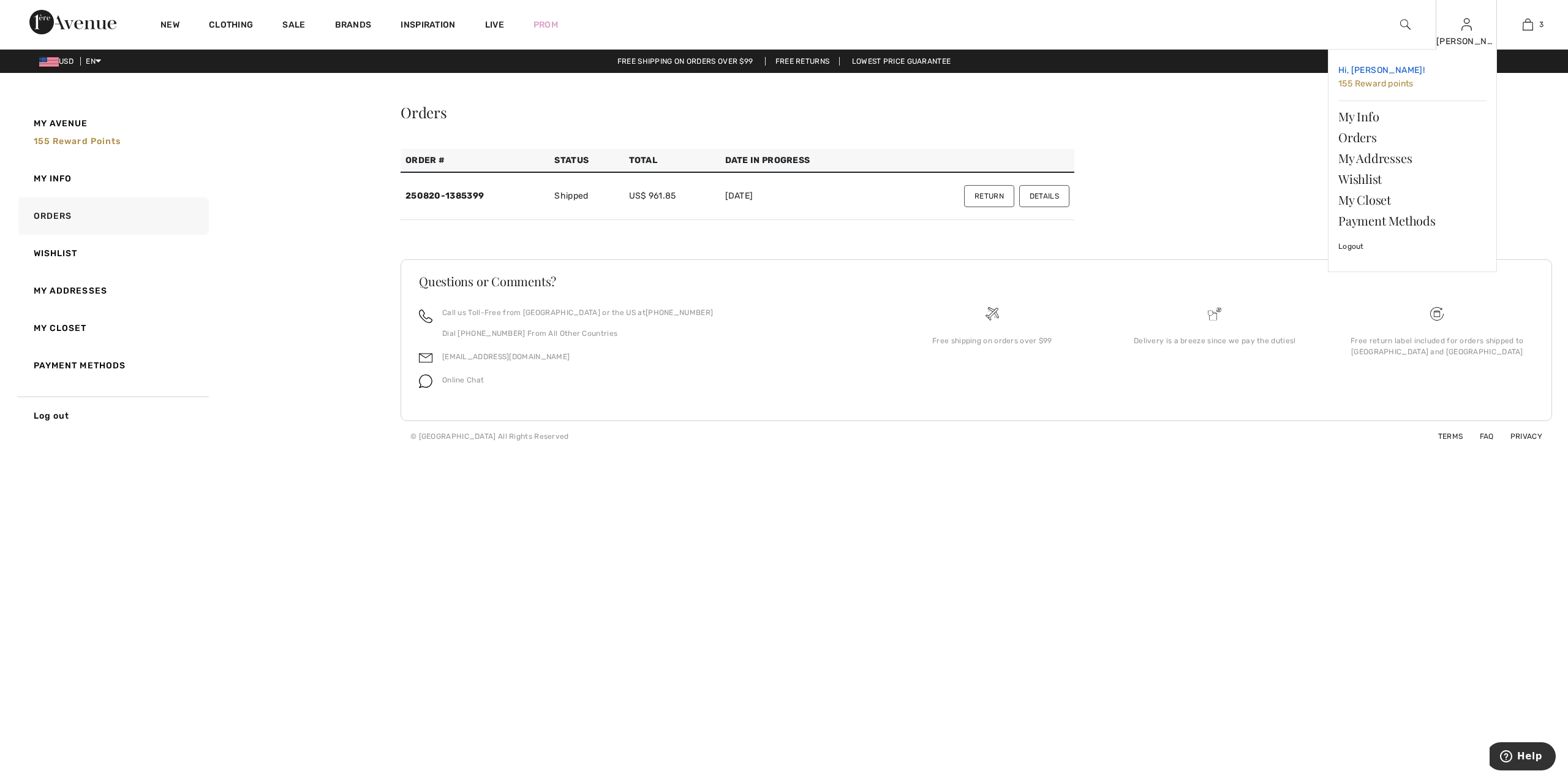
click at [1393, 87] on span "155 Reward points" at bounding box center [1376, 83] width 75 height 10
